Goal: Purchase product/service

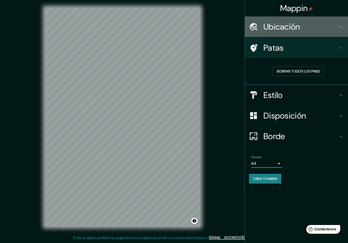
click at [339, 26] on icon at bounding box center [340, 27] width 6 height 6
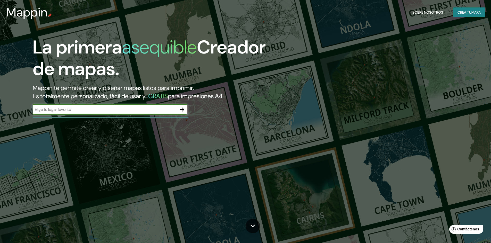
click at [461, 15] on font "Crea tu" at bounding box center [464, 12] width 14 height 5
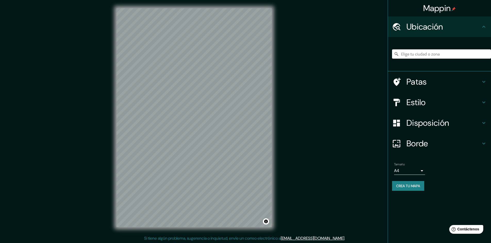
click at [192, 229] on div "© Mapbox © OpenStreetMap Improve this map" at bounding box center [194, 118] width 172 height 236
click at [229, 236] on div "Mappin Ubicación Patas Estilo Disposición Borde Elige un borde. Consejo : puede…" at bounding box center [245, 122] width 491 height 244
